Goal: Information Seeking & Learning: Learn about a topic

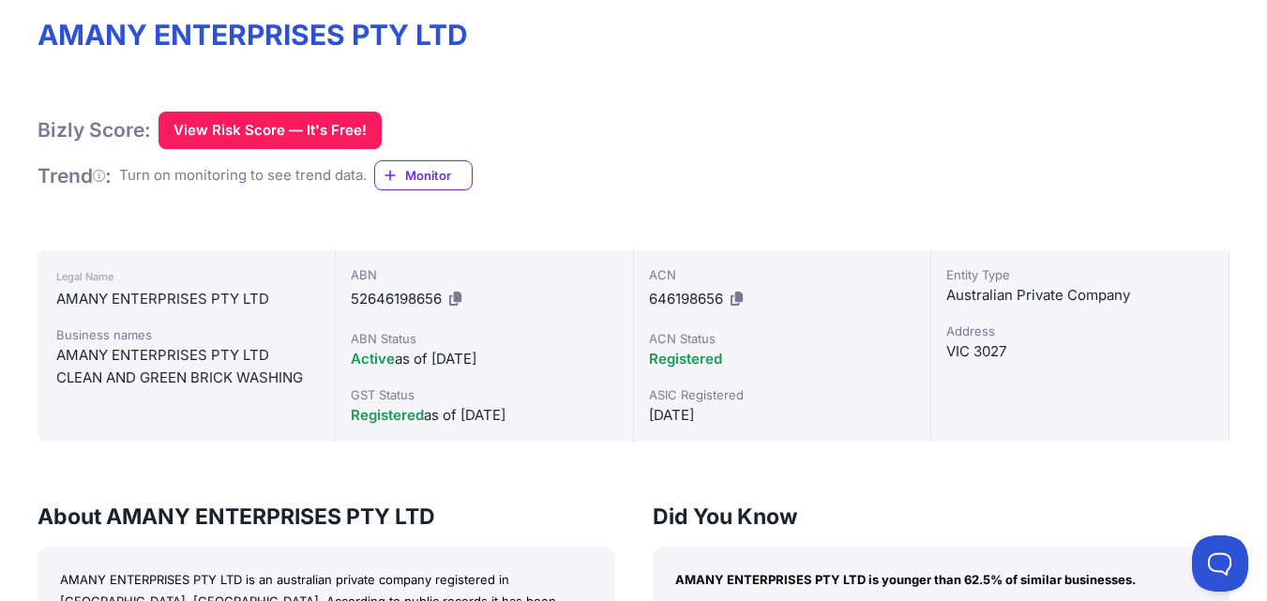
drag, startPoint x: 1280, startPoint y: 114, endPoint x: 1280, endPoint y: 178, distance: 63.8
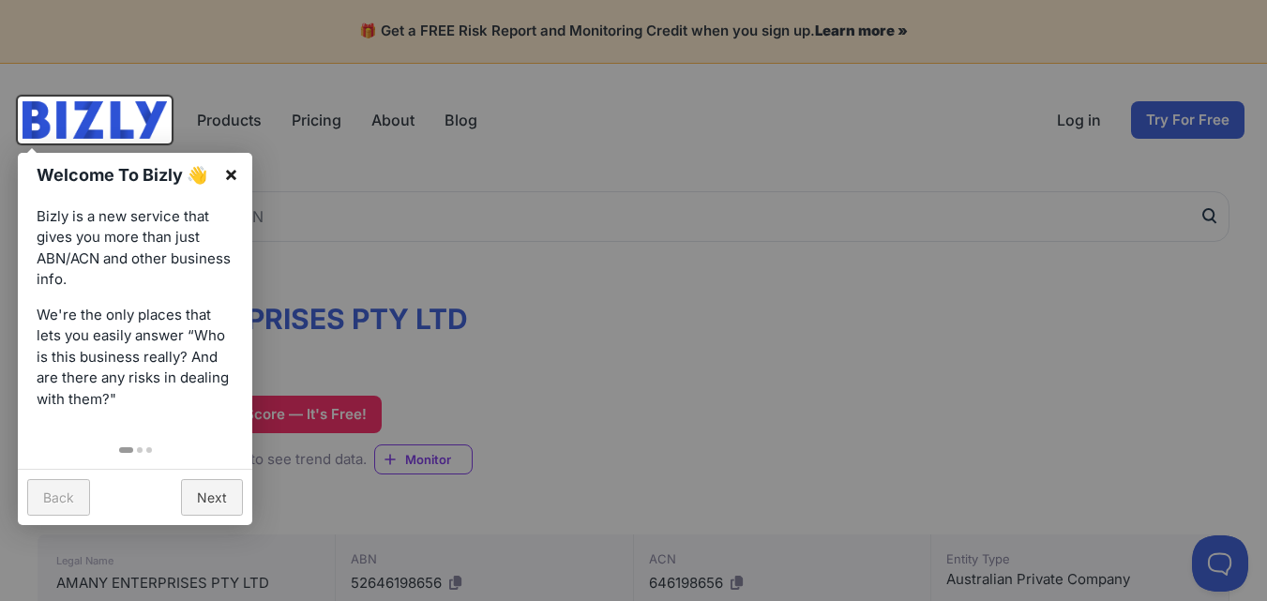
click at [225, 167] on link "×" at bounding box center [231, 174] width 42 height 42
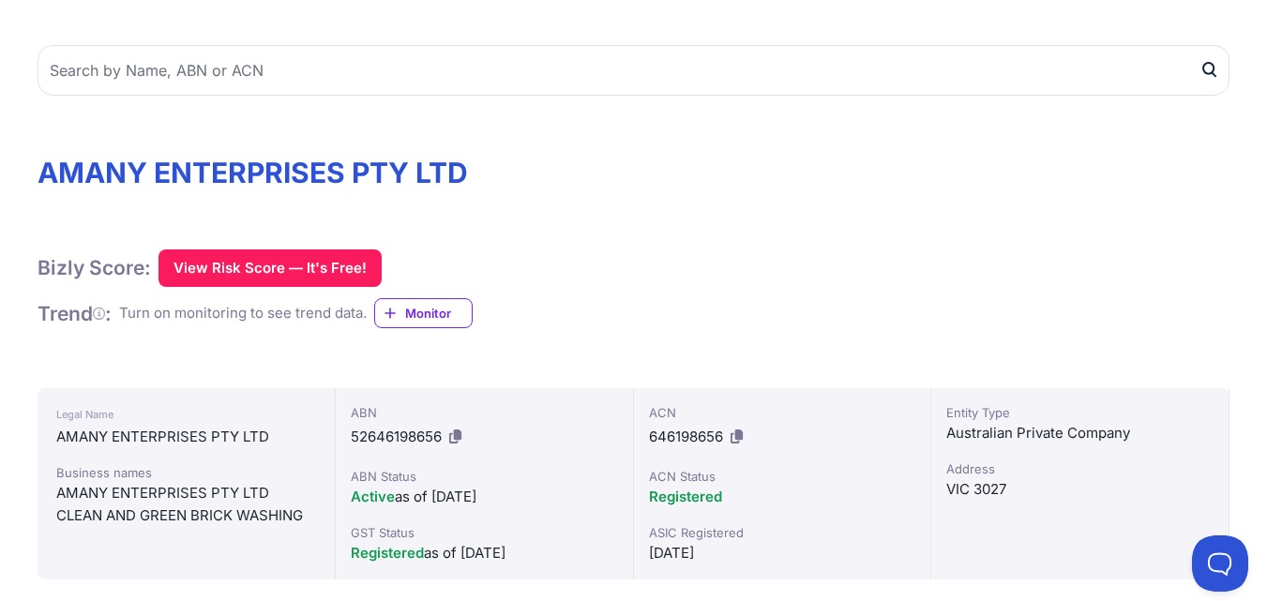
scroll to position [459, 0]
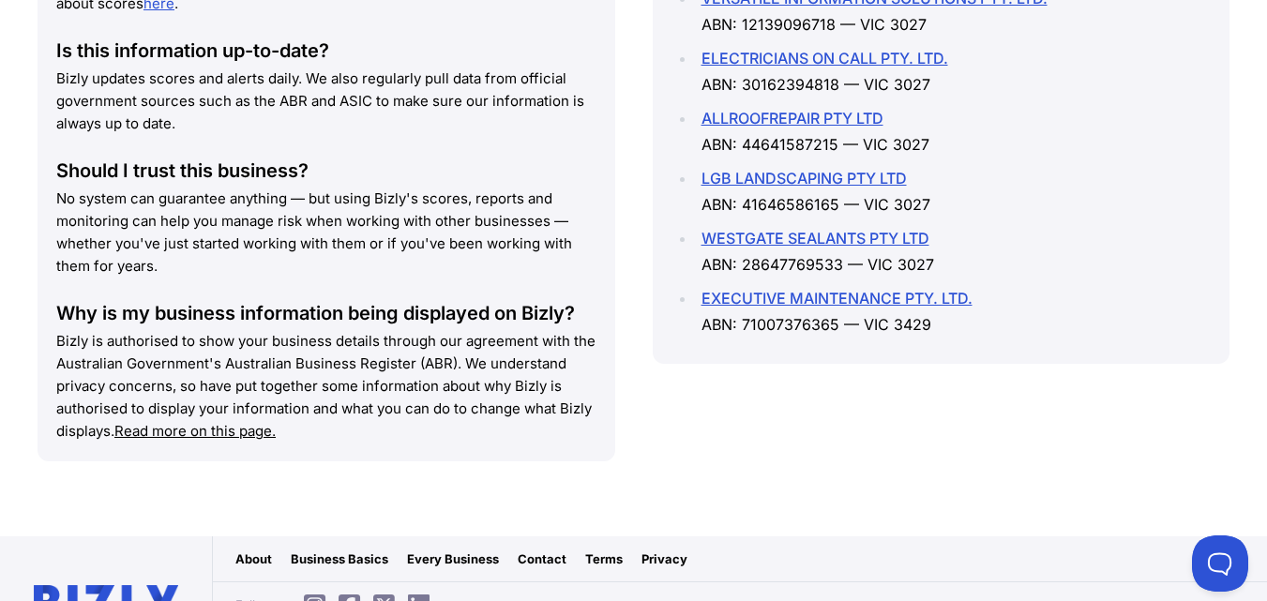
scroll to position [0, 0]
